Goal: Obtain resource: Obtain resource

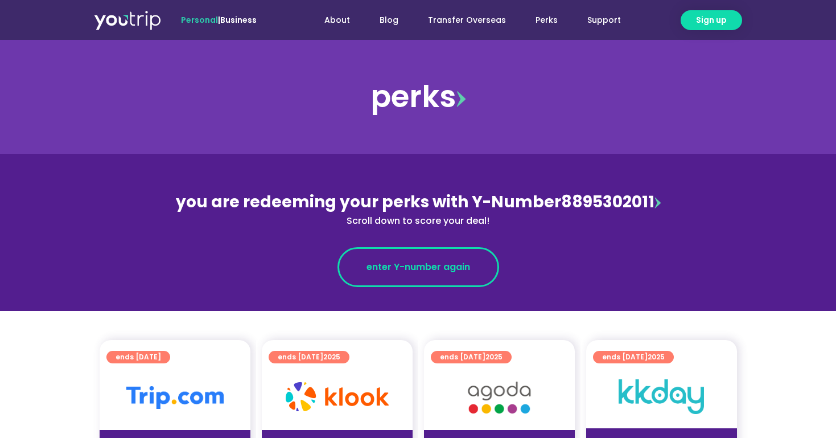
click at [424, 267] on span "enter Y-number again" at bounding box center [418, 267] width 104 height 14
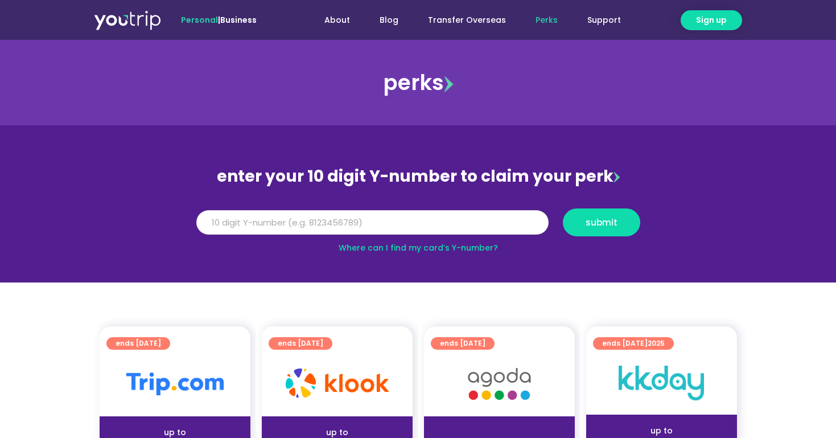
click at [450, 225] on input "Y Number" at bounding box center [372, 222] width 352 height 25
type input "8849318432"
click at [591, 224] on span "submit" at bounding box center [601, 222] width 32 height 9
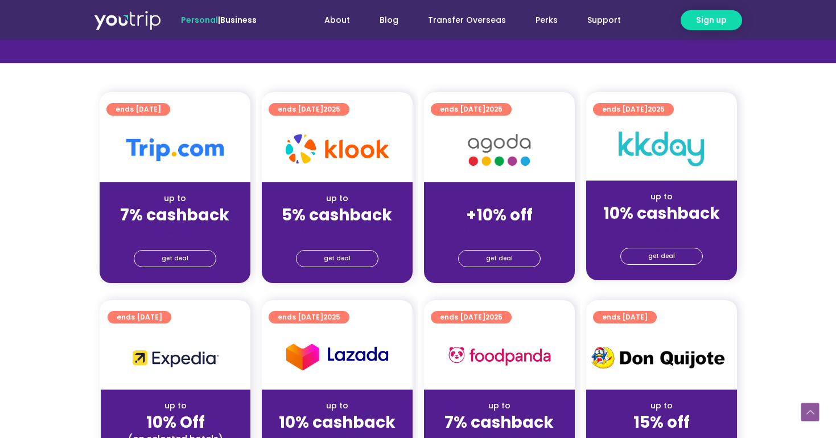
scroll to position [249, 0]
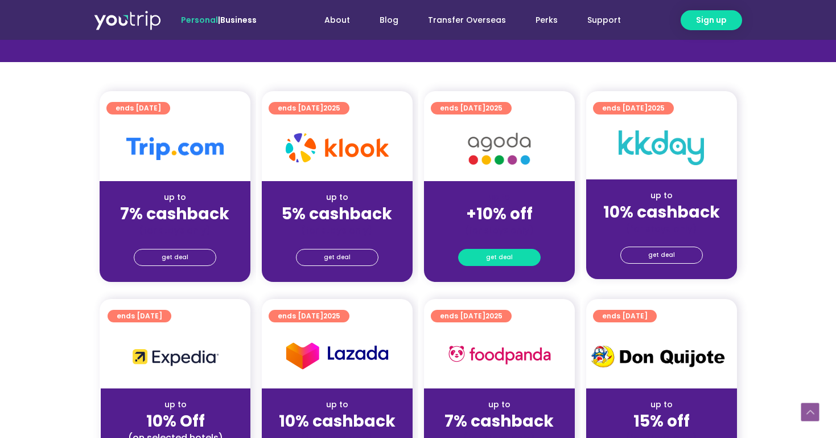
click at [502, 253] on span "get deal" at bounding box center [499, 257] width 27 height 16
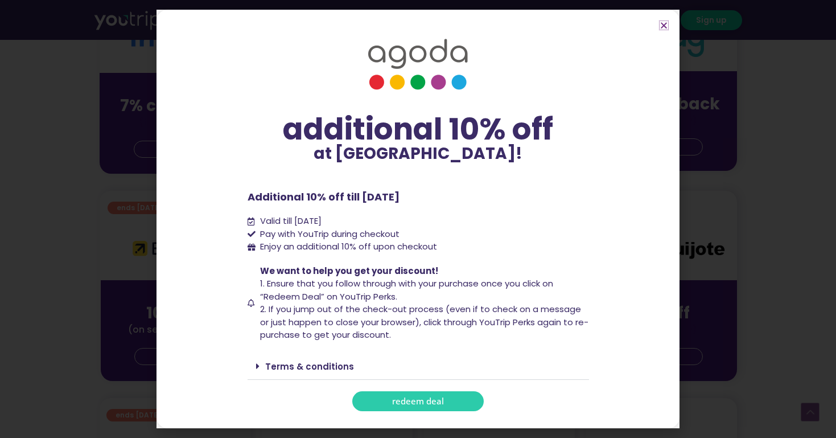
scroll to position [379, 0]
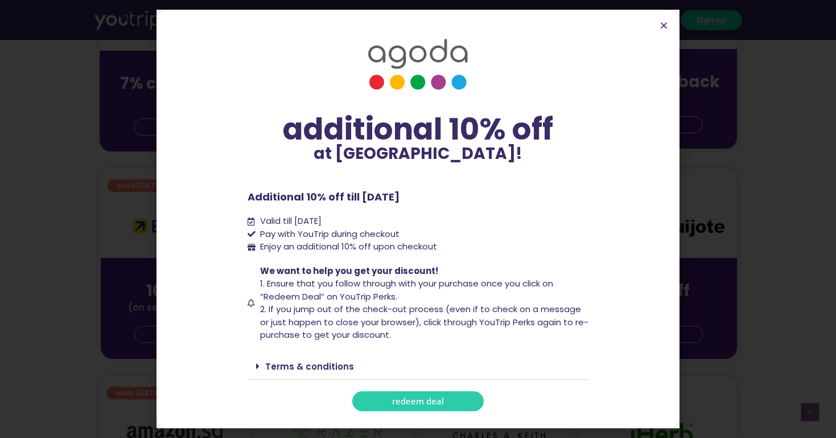
click at [433, 405] on span "redeem deal" at bounding box center [418, 401] width 52 height 9
